Goal: Task Accomplishment & Management: Use online tool/utility

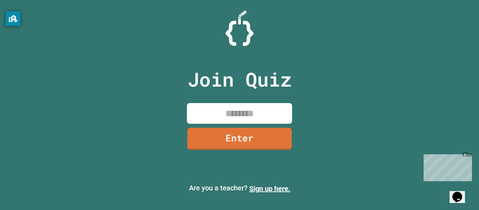
click at [222, 119] on input at bounding box center [239, 113] width 105 height 21
click at [246, 133] on link "Enter" at bounding box center [239, 138] width 107 height 23
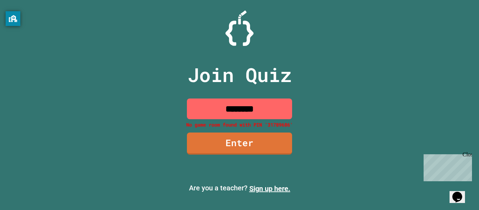
click at [280, 104] on input "********" at bounding box center [239, 109] width 105 height 21
click at [251, 107] on input "********" at bounding box center [239, 109] width 105 height 21
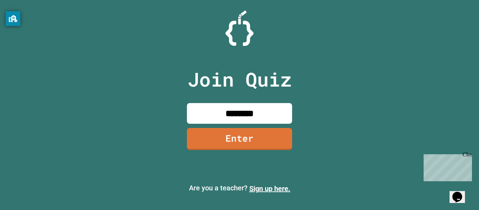
type input "********"
click at [271, 148] on link "Enter" at bounding box center [239, 138] width 102 height 23
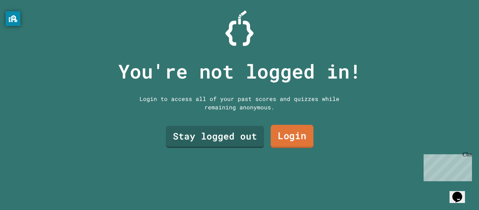
click at [300, 138] on link "Login" at bounding box center [292, 136] width 43 height 23
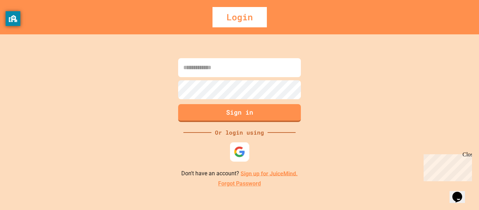
click at [241, 154] on img at bounding box center [240, 152] width 12 height 12
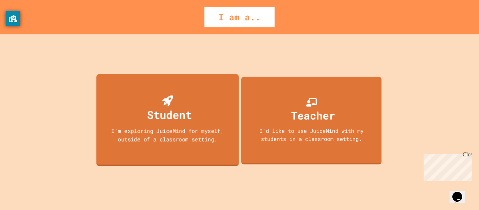
click at [133, 109] on div "Student I'm exploring JuiceMind for myself, outside of a classroom setting." at bounding box center [167, 120] width 142 height 92
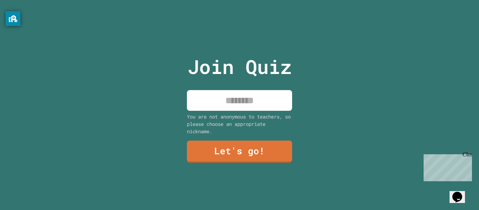
click at [228, 94] on input at bounding box center [239, 100] width 105 height 21
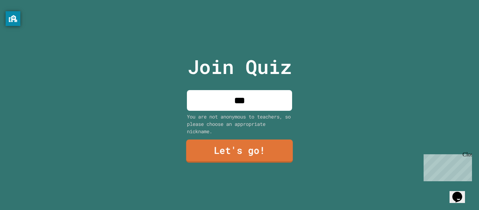
type input "***"
click at [247, 145] on link "Let's go!" at bounding box center [239, 151] width 107 height 23
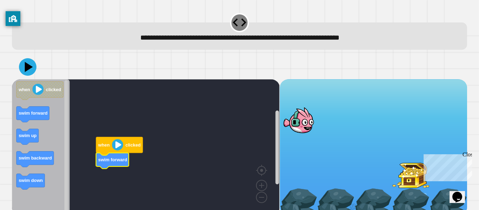
click at [116, 147] on image "Blockly Workspace" at bounding box center [117, 144] width 11 height 11
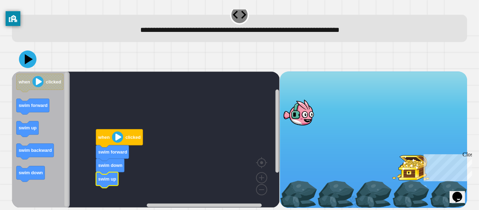
click at [408, 177] on div at bounding box center [411, 166] width 38 height 27
click at [272, 123] on rect "Blockly Workspace" at bounding box center [146, 140] width 268 height 136
click at [264, 173] on image "Blockly Workspace" at bounding box center [262, 162] width 34 height 44
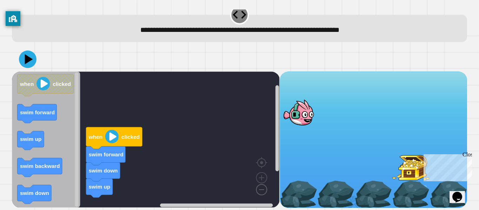
click at [263, 194] on image "Blockly Workspace" at bounding box center [251, 174] width 34 height 44
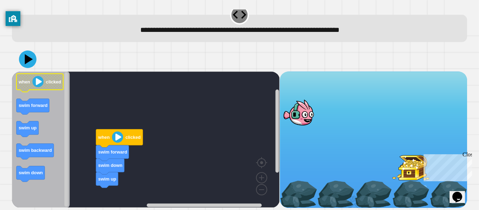
click at [37, 81] on image "Blockly Workspace" at bounding box center [38, 81] width 11 height 11
click at [115, 135] on image "Blockly Workspace" at bounding box center [117, 137] width 11 height 11
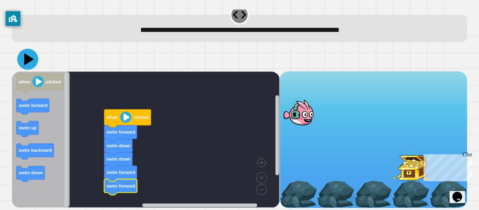
click at [25, 57] on icon at bounding box center [27, 59] width 21 height 21
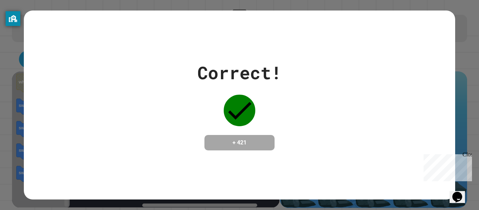
click at [468, 157] on div "Close" at bounding box center [467, 156] width 9 height 9
click at [377, 151] on div "Correct! + 421" at bounding box center [239, 105] width 431 height 91
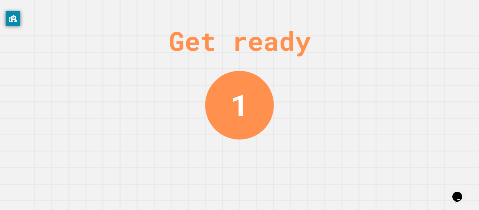
click at [248, 105] on div "1" at bounding box center [239, 105] width 69 height 69
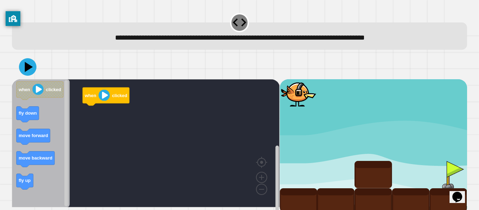
click at [248, 105] on rect "Blockly Workspace" at bounding box center [146, 143] width 268 height 128
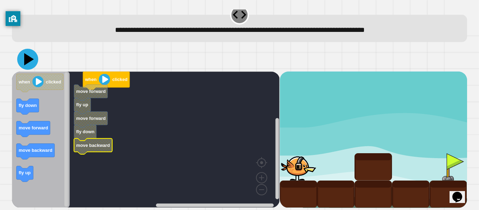
click at [30, 57] on icon at bounding box center [27, 59] width 21 height 21
click at [94, 149] on icon "Blockly Workspace" at bounding box center [93, 147] width 38 height 16
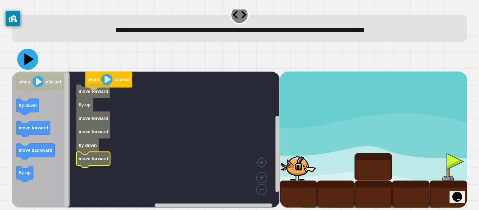
click at [29, 64] on icon at bounding box center [27, 59] width 21 height 21
click at [27, 61] on icon at bounding box center [29, 59] width 10 height 12
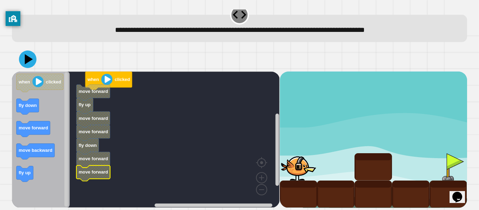
click at [119, 99] on rect "Blockly Workspace" at bounding box center [146, 140] width 268 height 136
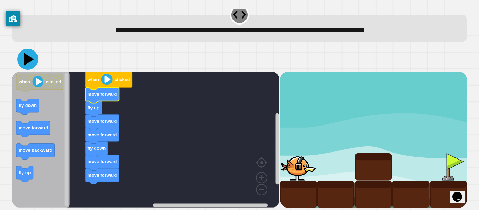
click at [22, 62] on icon at bounding box center [27, 59] width 21 height 21
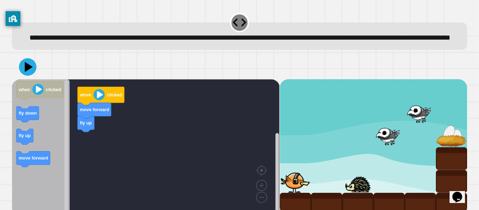
scroll to position [20, 0]
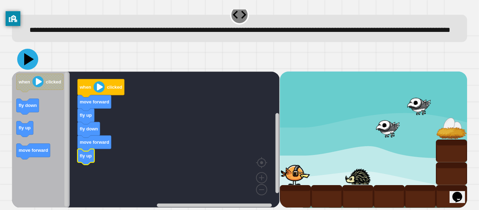
click at [28, 62] on icon at bounding box center [27, 59] width 21 height 21
click at [88, 167] on rect "Blockly Workspace" at bounding box center [146, 140] width 268 height 136
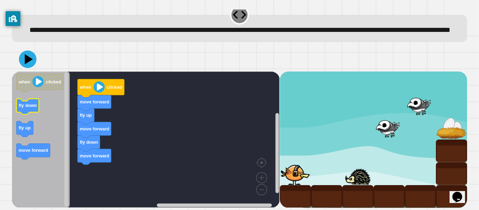
click at [27, 109] on icon "Blockly Workspace" at bounding box center [27, 107] width 22 height 16
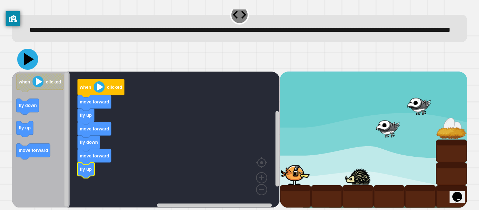
click at [28, 60] on icon at bounding box center [29, 59] width 10 height 12
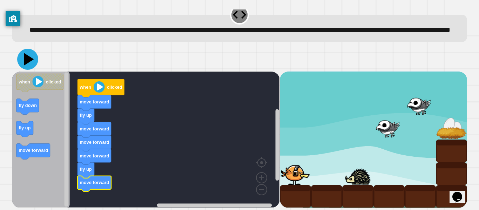
click at [26, 65] on icon at bounding box center [27, 59] width 21 height 21
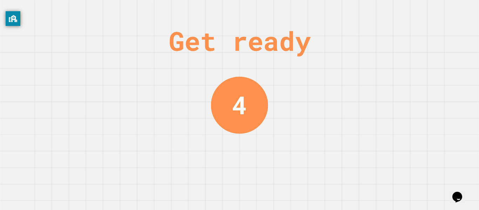
click at [256, 107] on div "4" at bounding box center [239, 104] width 57 height 57
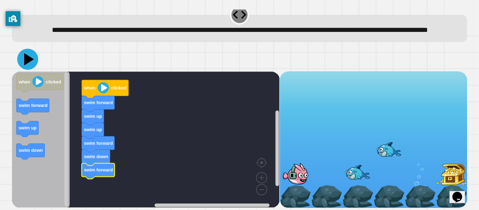
click at [33, 62] on icon at bounding box center [27, 59] width 21 height 21
click at [32, 61] on icon at bounding box center [27, 59] width 21 height 21
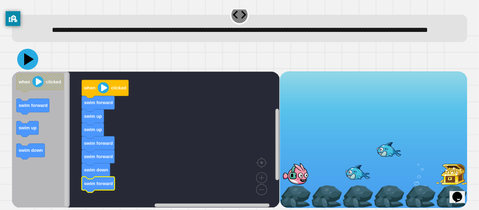
click at [24, 59] on icon at bounding box center [27, 59] width 21 height 21
click at [27, 57] on icon at bounding box center [29, 59] width 10 height 12
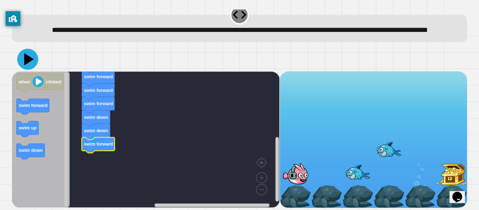
click at [31, 61] on icon at bounding box center [27, 59] width 21 height 21
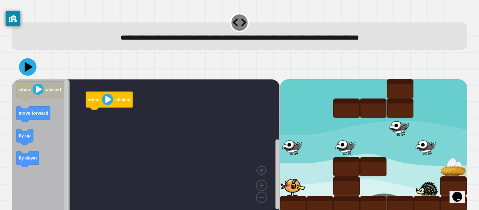
scroll to position [8, 0]
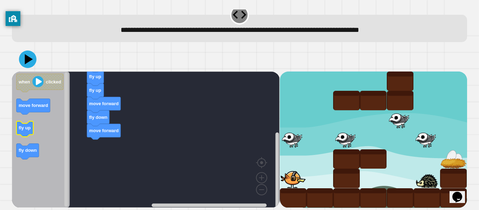
click at [28, 125] on text "fly up" at bounding box center [25, 127] width 12 height 5
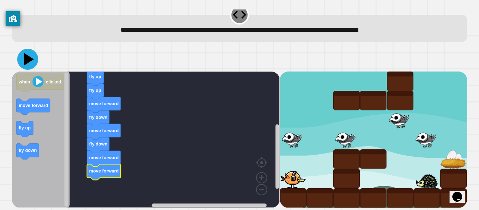
click at [20, 61] on icon at bounding box center [27, 59] width 21 height 21
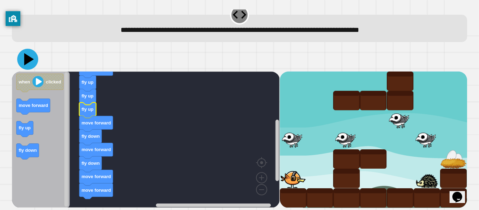
click at [33, 54] on icon at bounding box center [27, 59] width 21 height 21
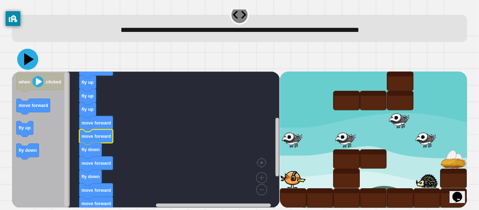
click at [32, 62] on icon at bounding box center [27, 59] width 21 height 21
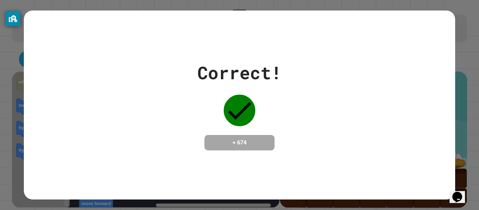
click at [201, 163] on div "Correct! + 674" at bounding box center [239, 105] width 431 height 189
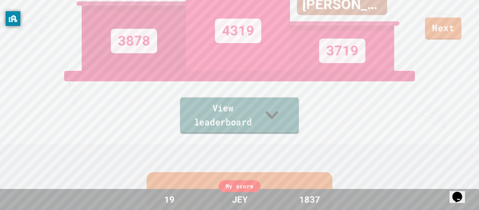
click at [235, 120] on link "View leaderboard" at bounding box center [239, 116] width 119 height 36
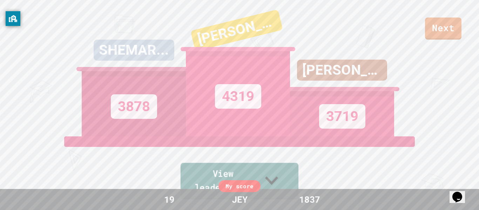
scroll to position [1, 0]
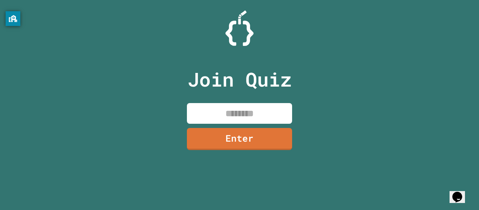
click at [239, 119] on input at bounding box center [239, 113] width 105 height 21
type input "********"
click at [232, 146] on link "Enter" at bounding box center [239, 138] width 103 height 23
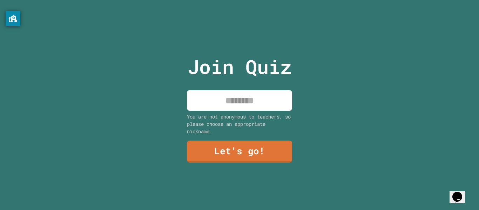
click at [253, 98] on input at bounding box center [239, 100] width 105 height 21
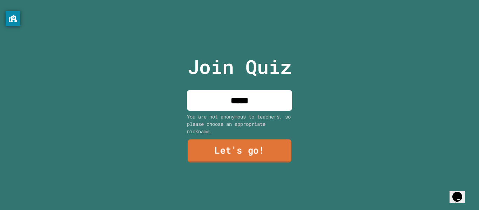
type input "*****"
click at [238, 146] on link "Let's go!" at bounding box center [240, 151] width 104 height 23
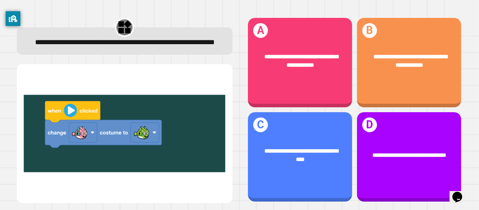
click at [85, 151] on img at bounding box center [125, 133] width 202 height 121
click at [136, 146] on img at bounding box center [125, 133] width 202 height 121
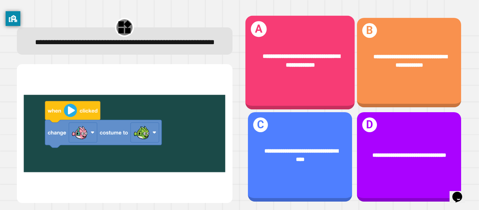
click at [286, 76] on div "**********" at bounding box center [299, 60] width 109 height 41
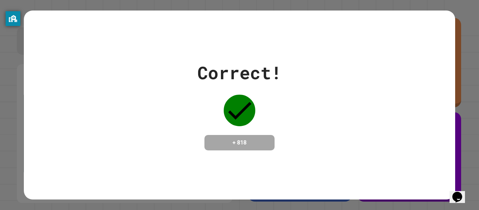
click at [286, 76] on div "Correct! + 818" at bounding box center [239, 105] width 431 height 91
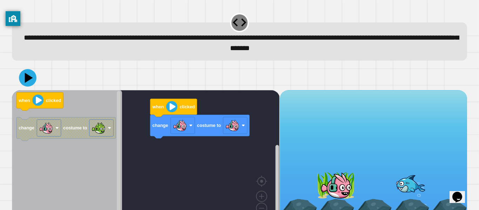
scroll to position [20, 0]
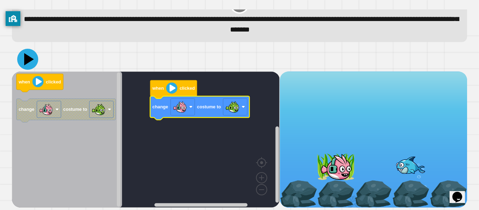
click at [28, 54] on icon at bounding box center [27, 59] width 21 height 21
